Goal: Find specific page/section: Locate a particular part of the current website

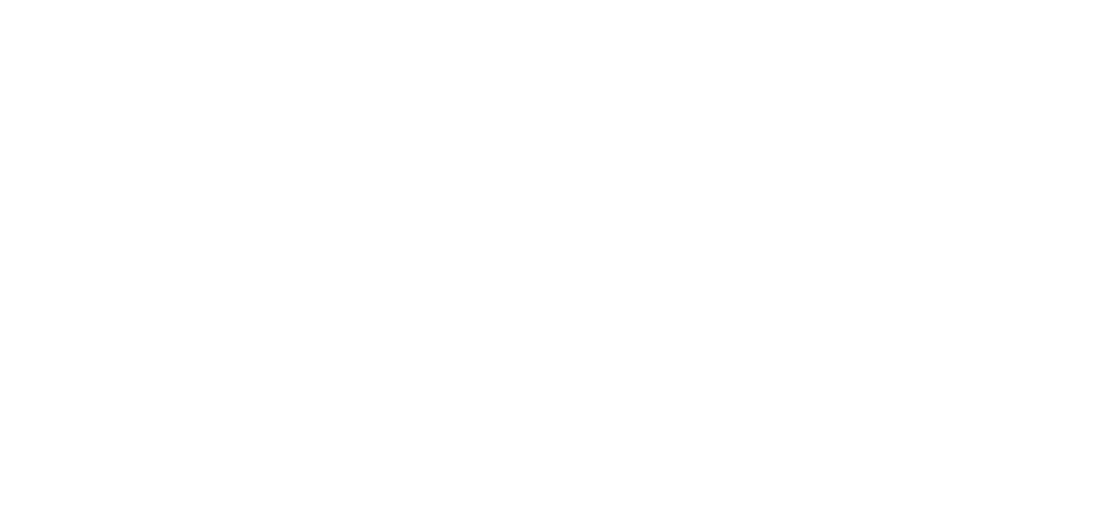
scroll to position [17, 0]
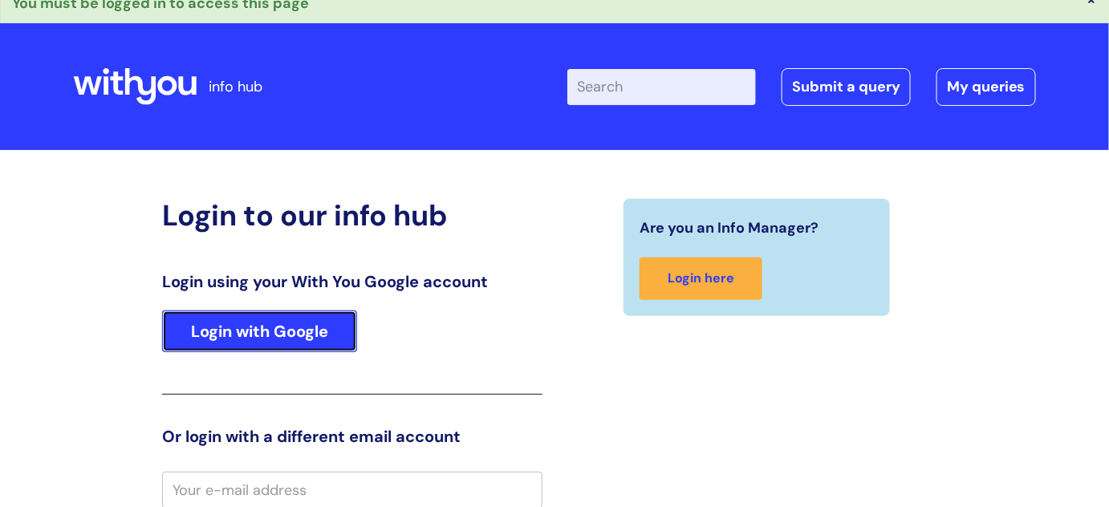
click at [308, 339] on link "Login with Google" at bounding box center [259, 332] width 195 height 42
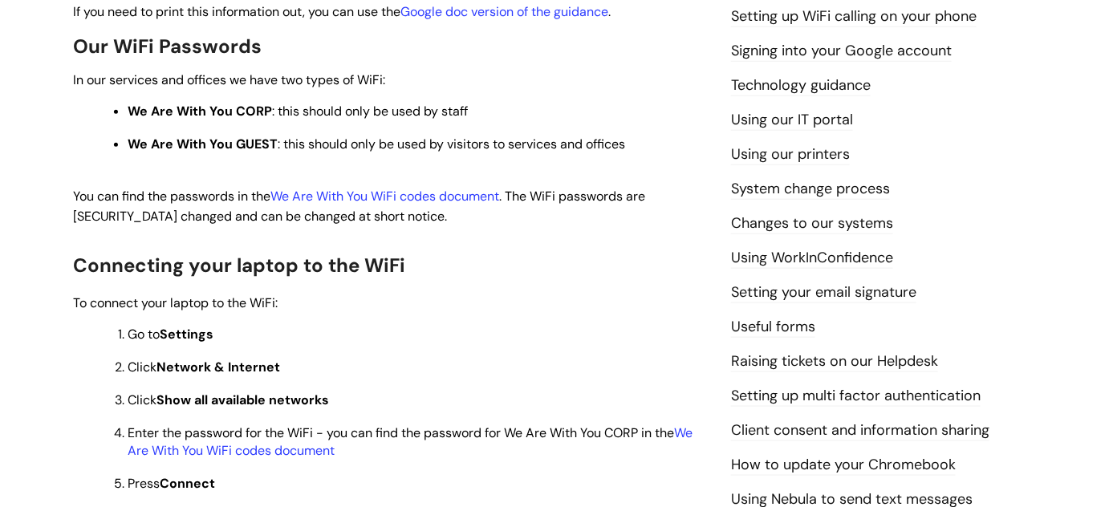
scroll to position [434, 0]
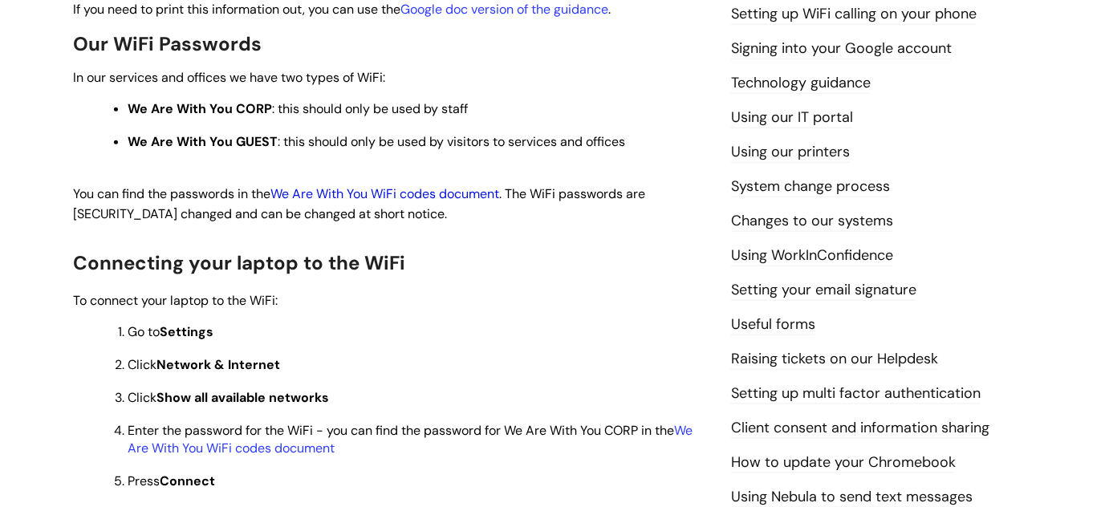
click at [433, 192] on link "We Are With You WiFi codes document" at bounding box center [384, 193] width 229 height 17
